Goal: Complete application form: Complete application form

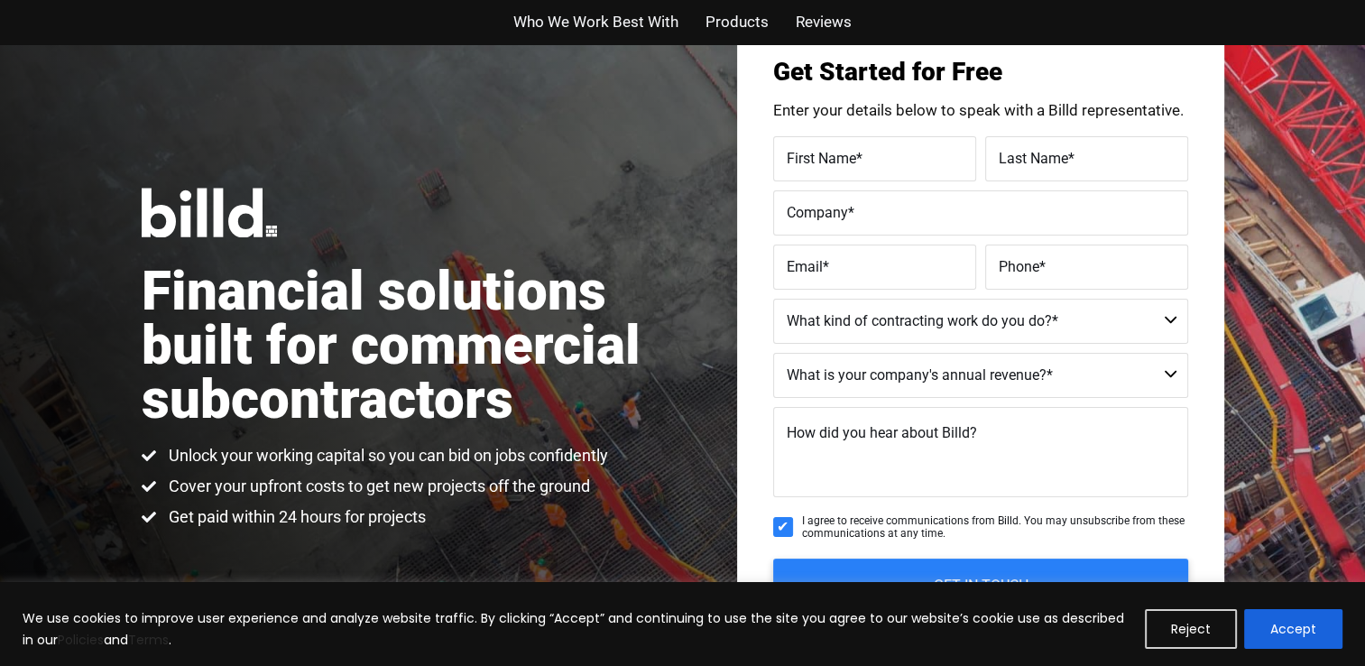
scroll to position [180, 0]
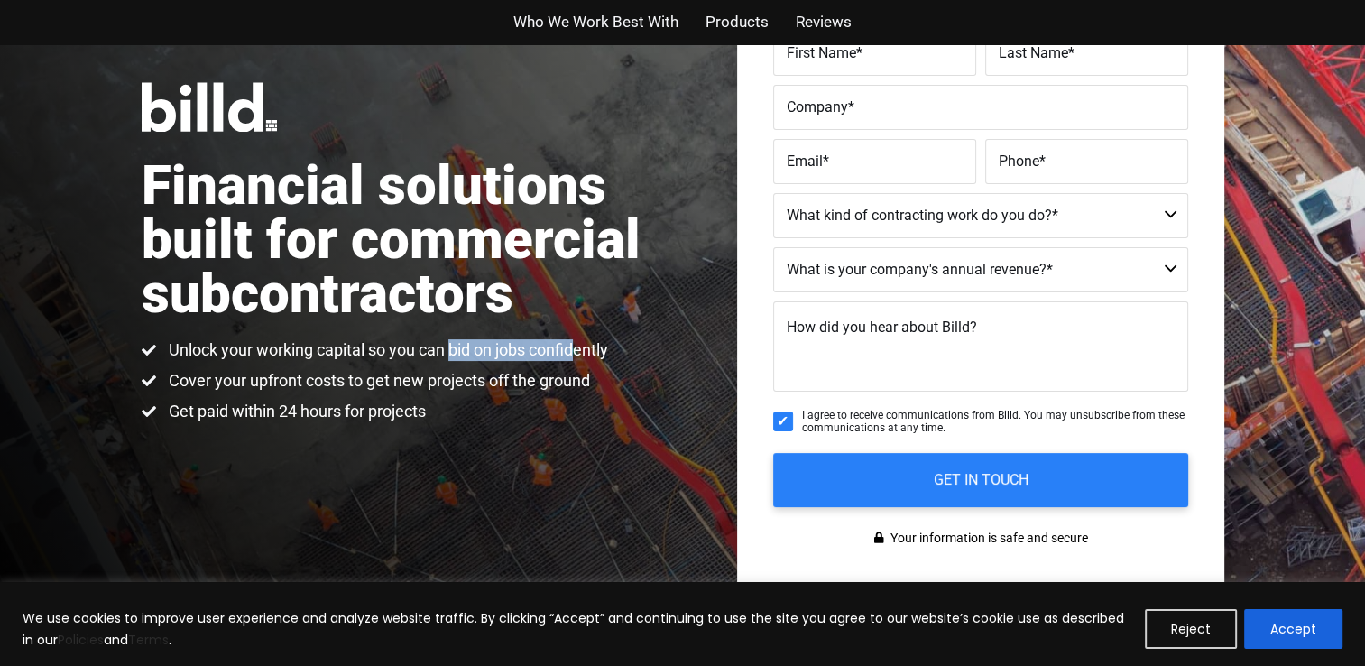
drag, startPoint x: 455, startPoint y: 351, endPoint x: 584, endPoint y: 349, distance: 129.9
click at [584, 349] on span "Unlock your working capital so you can bid on jobs confidently" at bounding box center [386, 350] width 444 height 22
drag, startPoint x: 584, startPoint y: 349, endPoint x: 518, endPoint y: 345, distance: 66.8
click at [585, 349] on span "Unlock your working capital so you can bid on jobs confidently" at bounding box center [386, 350] width 444 height 22
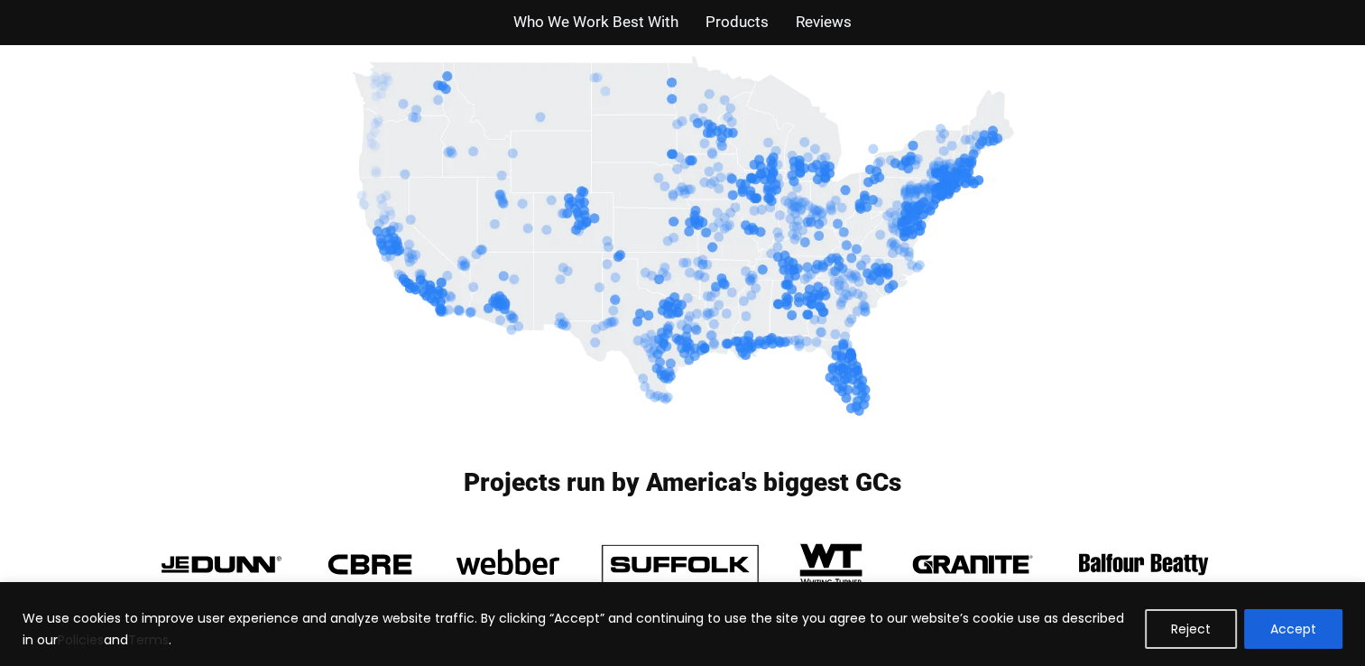
scroll to position [0, 0]
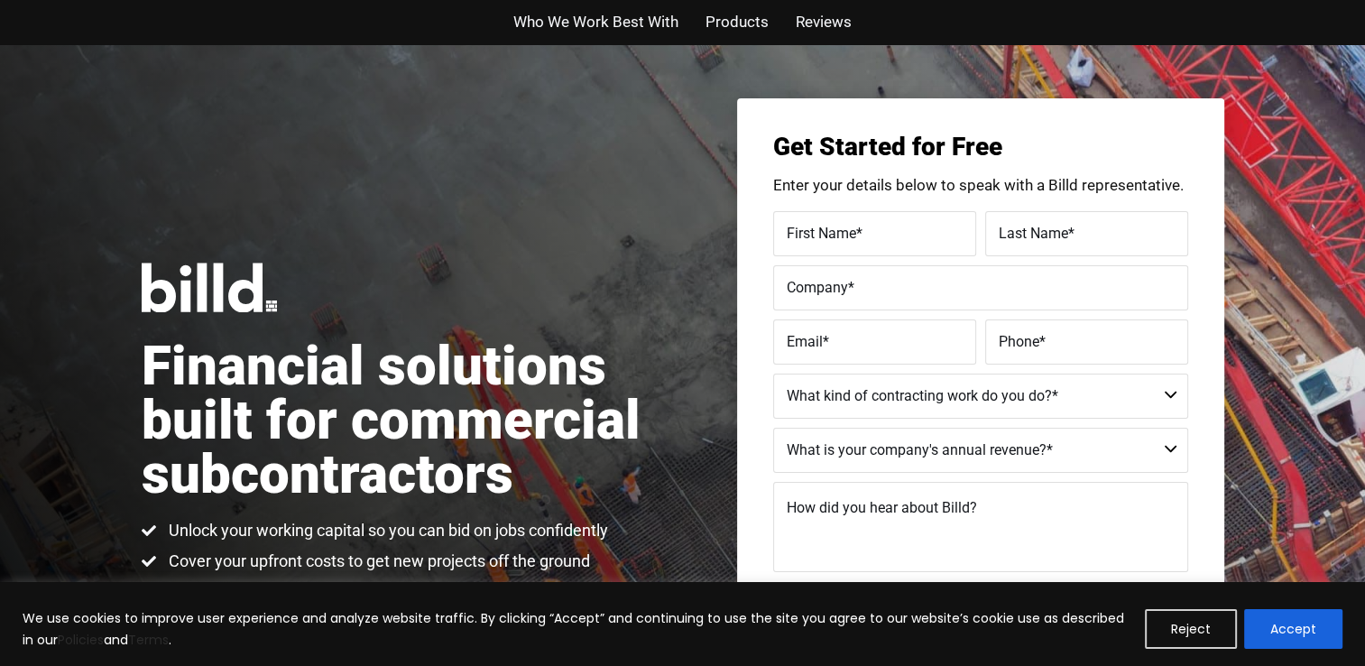
click at [862, 241] on span "*" at bounding box center [859, 232] width 6 height 17
click at [862, 241] on input "First Name *" at bounding box center [874, 233] width 203 height 45
type input "[PERSON_NAME]"
type input "ILYASKINA"
type input "Repair Guys DE, LLC"
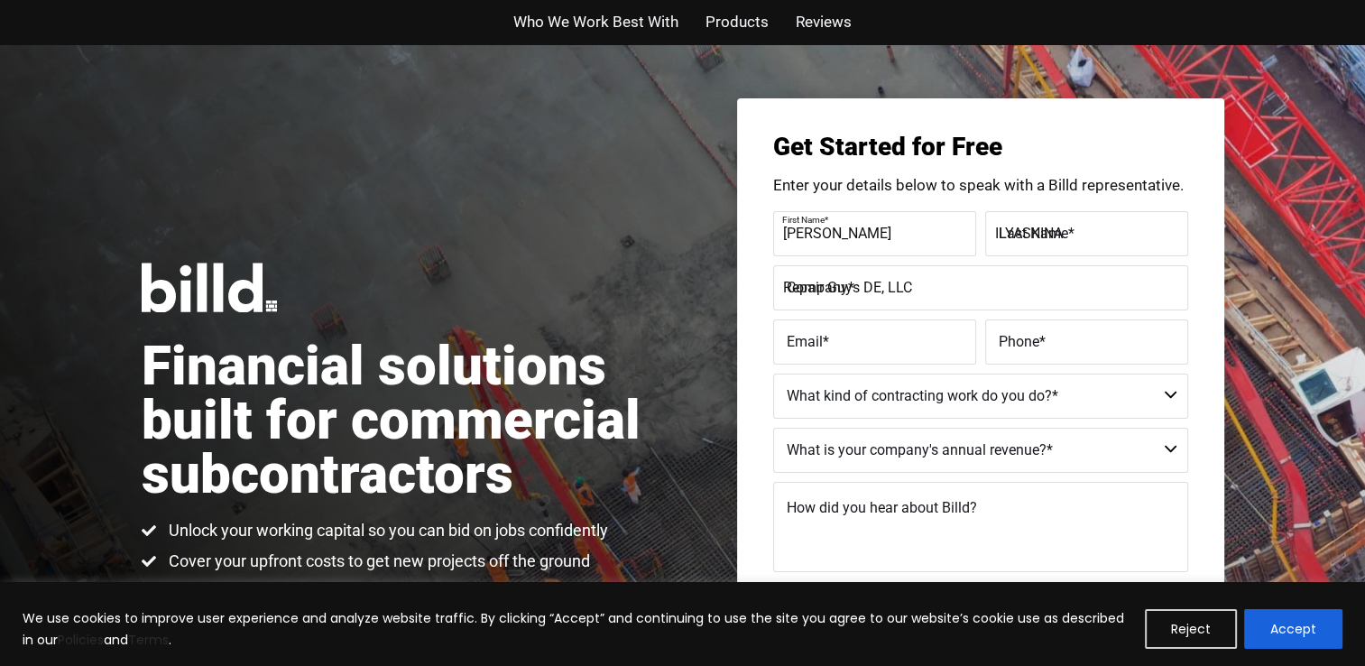
type input "[EMAIL_ADDRESS][DOMAIN_NAME]"
type input "[PHONE_NUMBER]"
click at [894, 395] on select "Commercial Commercial and Residential Residential Not a Contractor" at bounding box center [980, 395] width 415 height 45
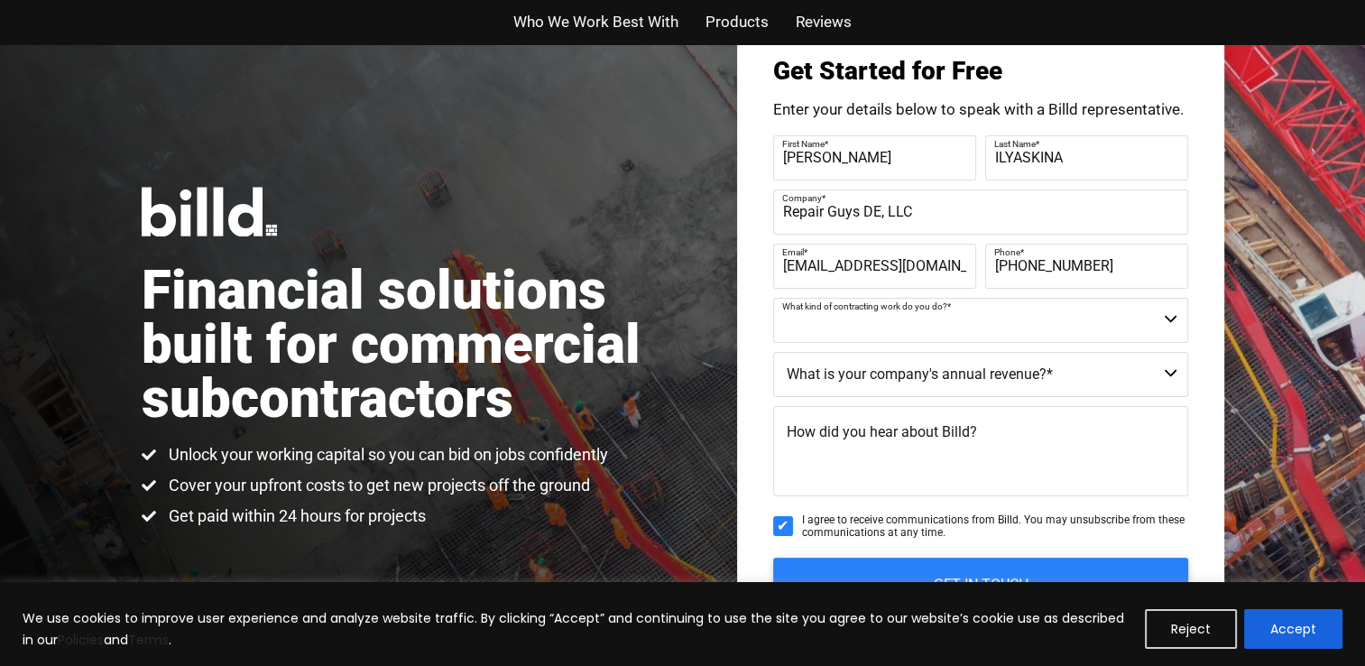
scroll to position [180, 0]
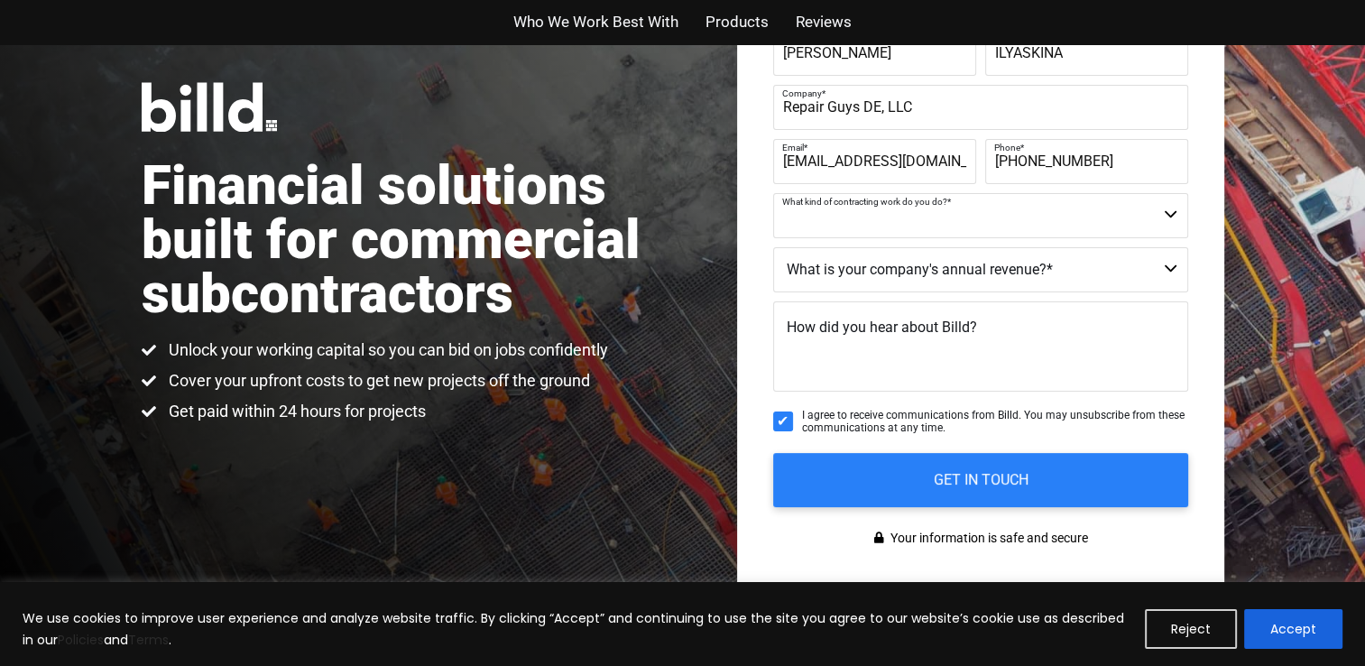
click at [931, 225] on select "Commercial Commercial and Residential Residential Not a Contractor" at bounding box center [980, 215] width 415 height 45
select select "Residential"
click at [773, 193] on select "Commercial Commercial and Residential Residential Not a Contractor" at bounding box center [980, 215] width 415 height 45
click at [852, 275] on select "$40M + $25M - $40M $8M - $25M $4M - $8M $2M - $4M $1M - $2M Less than $1M" at bounding box center [980, 269] width 415 height 45
click at [866, 268] on select "$40M + $25M - $40M $8M - $25M $4M - $8M $2M - $4M $1M - $2M Less than $1M" at bounding box center [980, 269] width 415 height 45
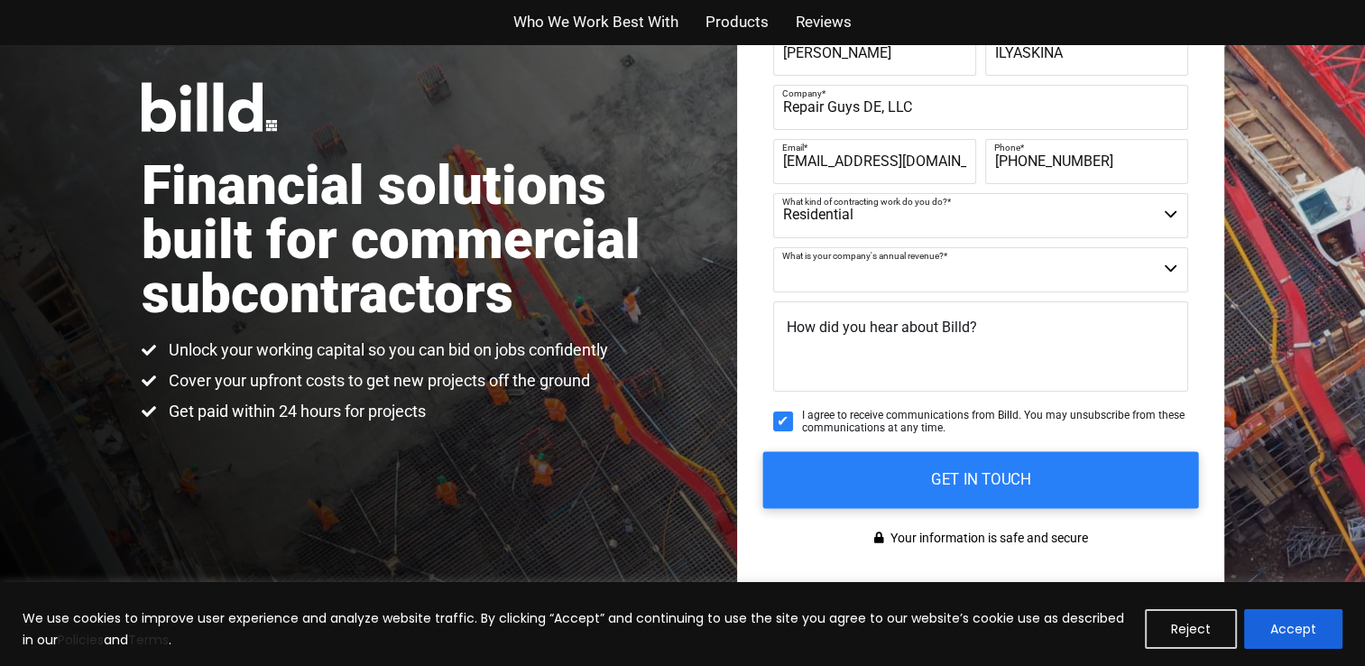
select select "Less than $1M"
click at [773, 247] on select "$40M + $25M - $40M $8M - $25M $4M - $8M $2M - $4M $1M - $2M Less than $1M" at bounding box center [980, 269] width 415 height 45
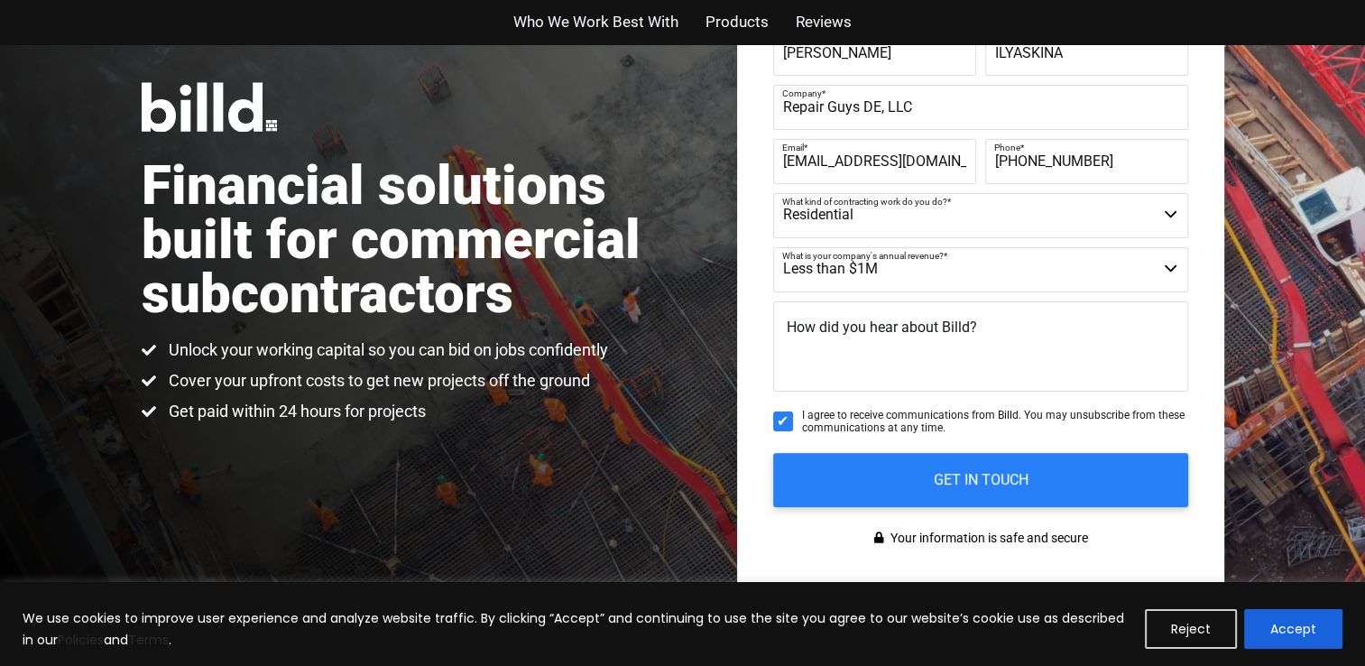
click at [846, 335] on span "How did you hear about Billd?" at bounding box center [881, 326] width 190 height 17
click at [846, 335] on textarea "How did you hear about Billd?" at bounding box center [980, 346] width 415 height 90
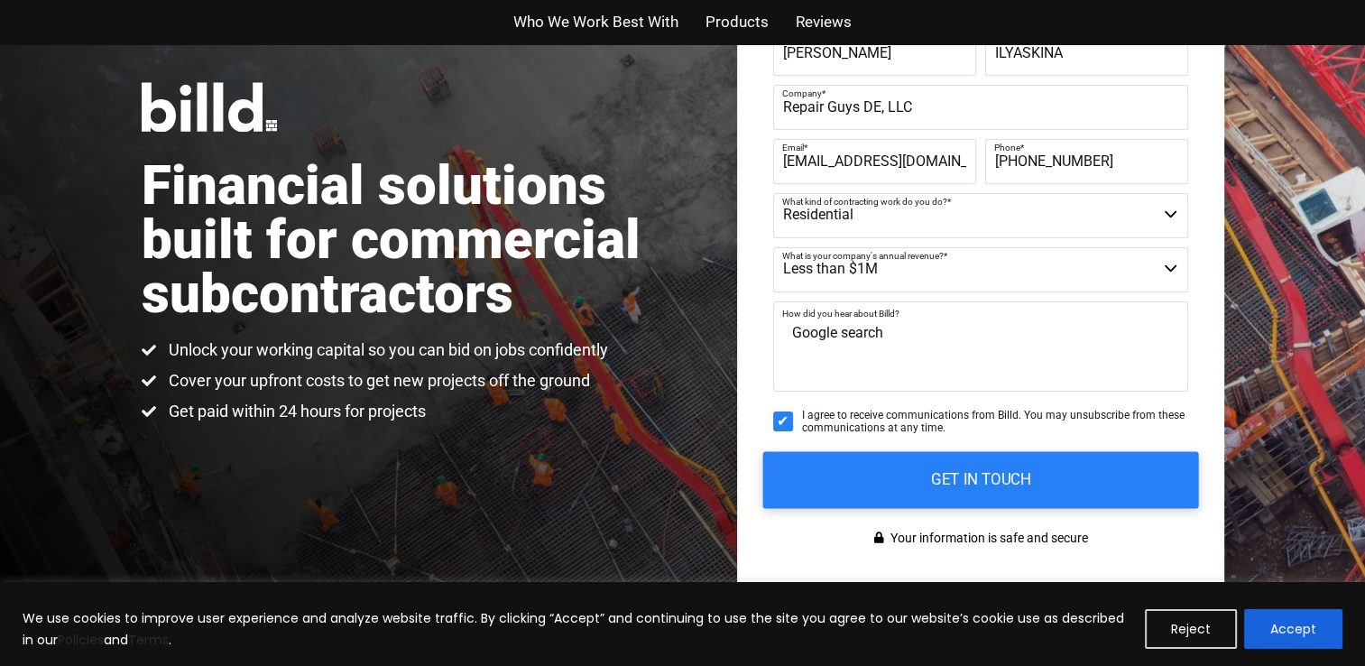
type textarea "Google search"
click at [959, 482] on input "GET IN TOUCH" at bounding box center [980, 479] width 436 height 57
